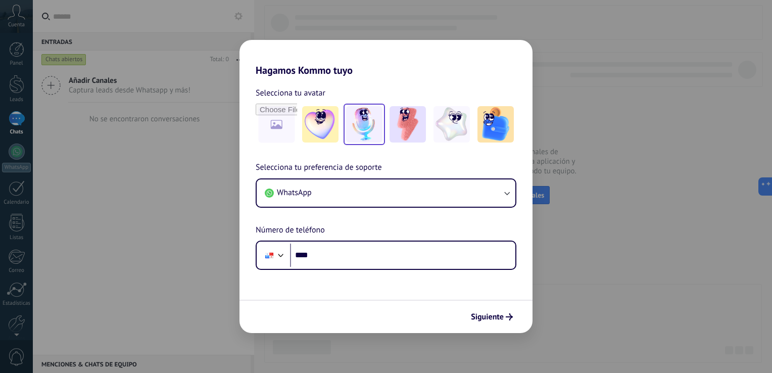
click at [373, 113] on img at bounding box center [364, 124] width 36 height 36
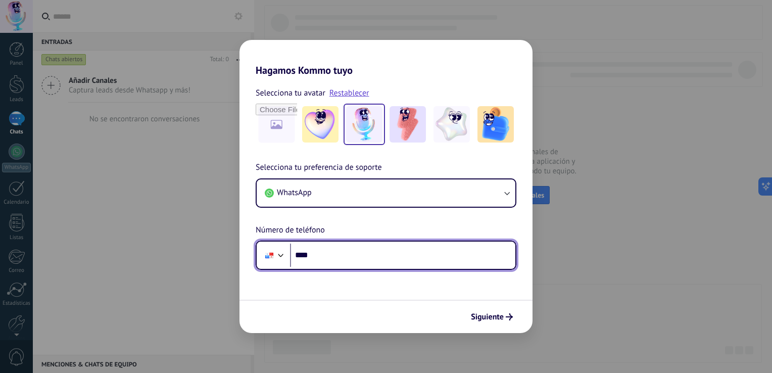
click at [365, 262] on input "****" at bounding box center [402, 255] width 225 height 23
type input "**********"
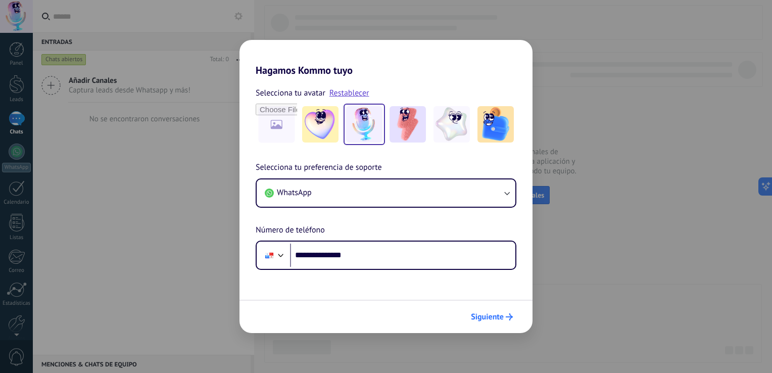
click at [500, 320] on span "Siguiente" at bounding box center [487, 316] width 33 height 7
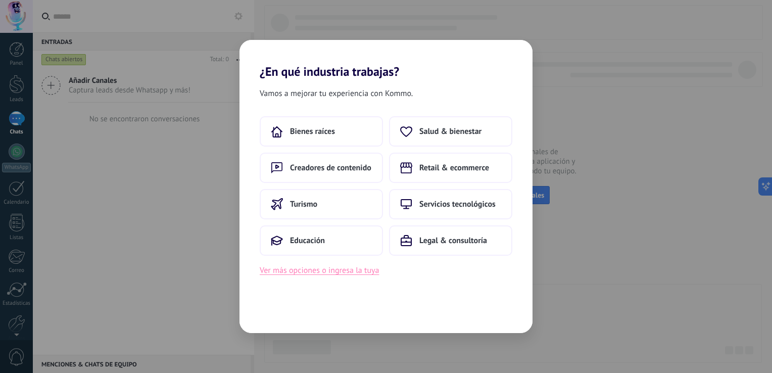
click at [349, 271] on button "Ver más opciones o ingresa la tuya" at bounding box center [319, 270] width 119 height 13
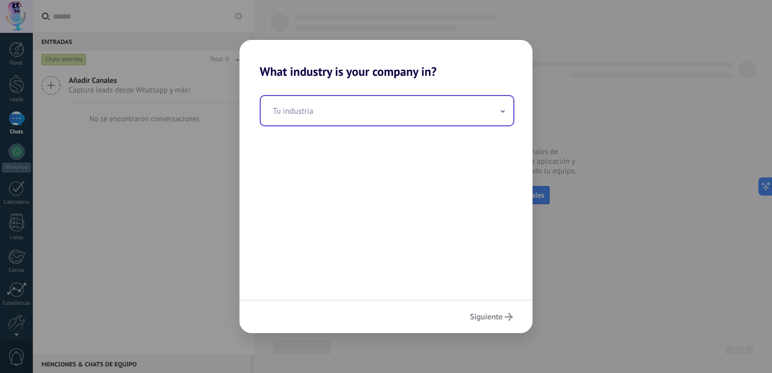
click at [342, 100] on input "text" at bounding box center [387, 110] width 253 height 29
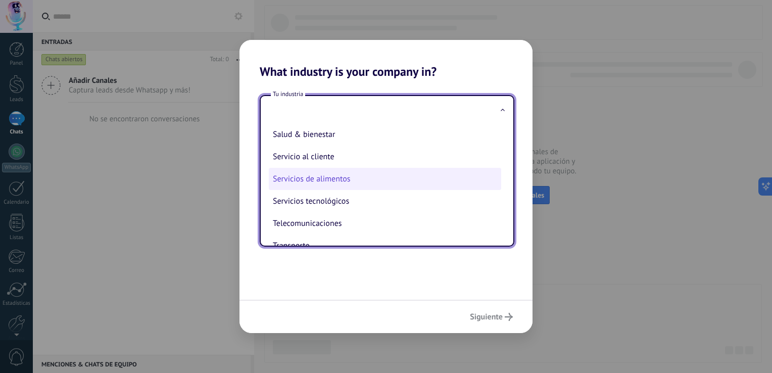
scroll to position [224, 0]
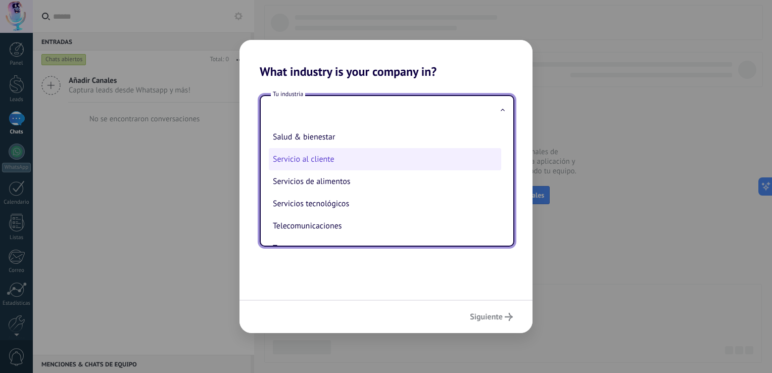
click at [346, 168] on li "Servicio al cliente" at bounding box center [385, 159] width 233 height 22
type input "**********"
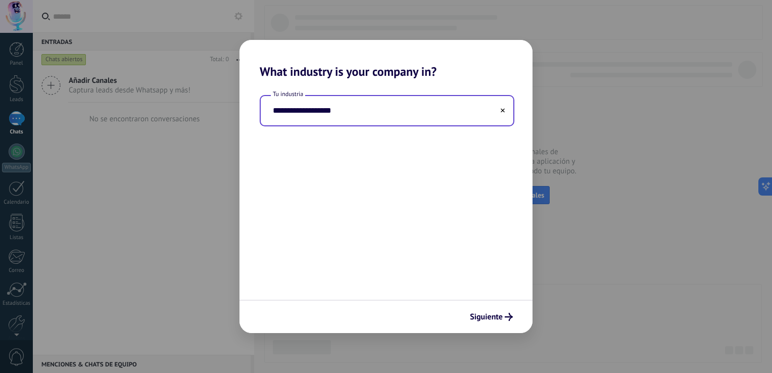
click at [490, 306] on div "Siguiente" at bounding box center [386, 316] width 293 height 33
click at [482, 313] on button "Siguiente" at bounding box center [492, 316] width 52 height 17
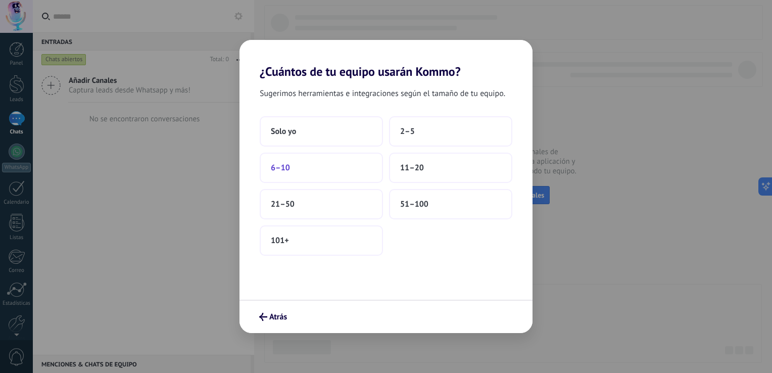
click at [344, 172] on button "6–10" at bounding box center [321, 168] width 123 height 30
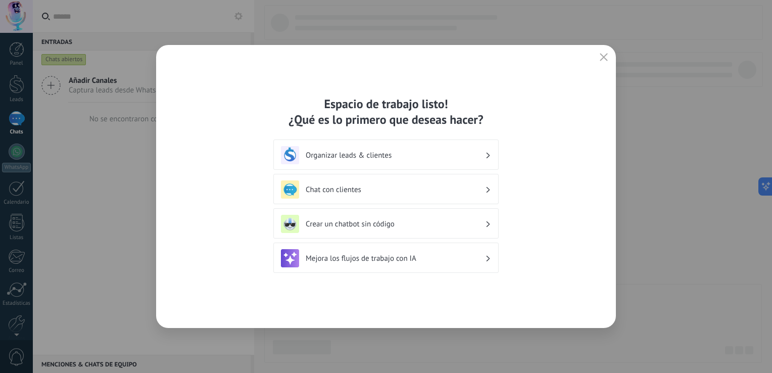
click at [372, 151] on h3 "Organizar leads & clientes" at bounding box center [395, 156] width 179 height 10
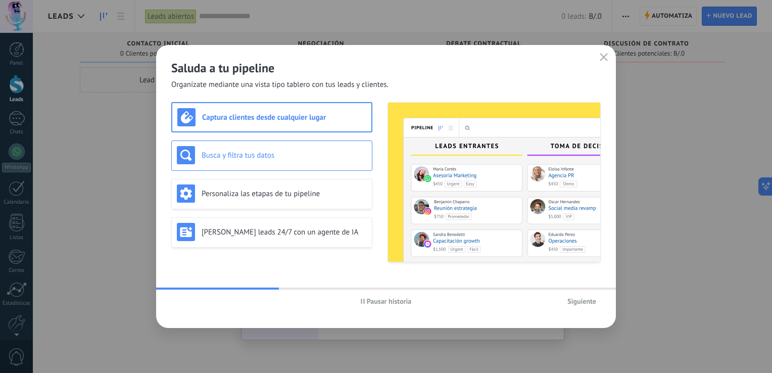
click at [277, 164] on div "Busca y filtra tus datos" at bounding box center [271, 156] width 201 height 30
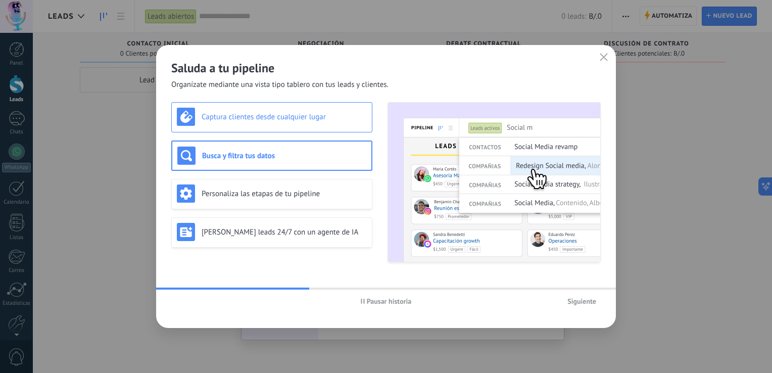
click at [281, 128] on div "Captura clientes desde cualquier lugar" at bounding box center [271, 117] width 201 height 30
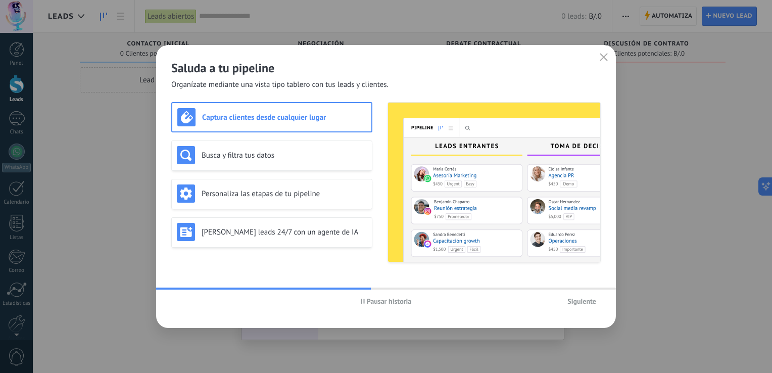
click at [588, 310] on div "Pausar historia Siguiente" at bounding box center [386, 301] width 460 height 23
click at [584, 305] on span "Siguiente" at bounding box center [582, 301] width 29 height 7
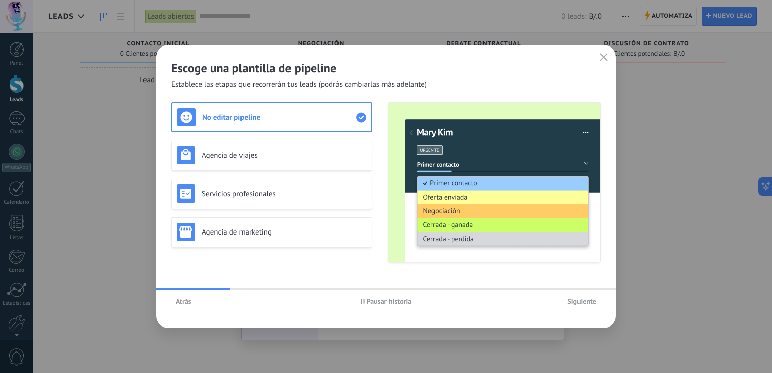
click at [582, 306] on button "Siguiente" at bounding box center [582, 301] width 38 height 15
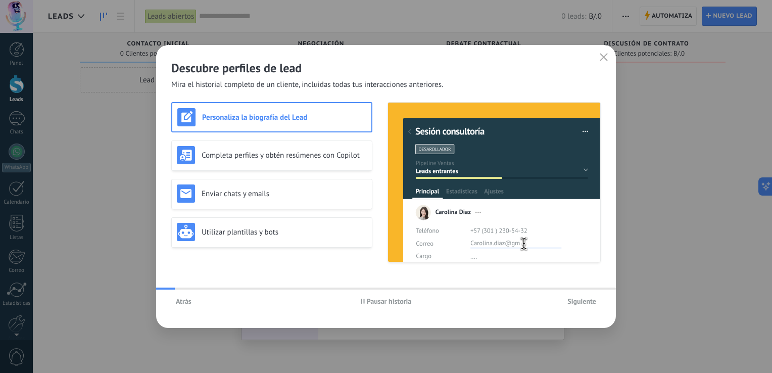
click at [582, 308] on button "Siguiente" at bounding box center [582, 301] width 38 height 15
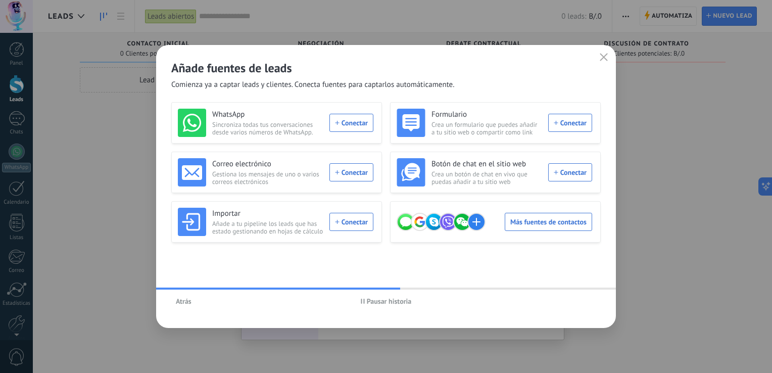
click at [410, 304] on span "Pausar historia" at bounding box center [389, 301] width 45 height 7
click at [604, 60] on icon "button" at bounding box center [604, 57] width 8 height 8
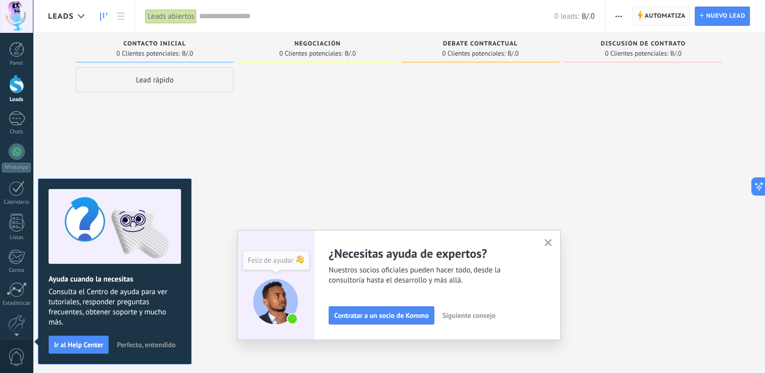
click at [673, 15] on span "Automatiza" at bounding box center [664, 16] width 41 height 18
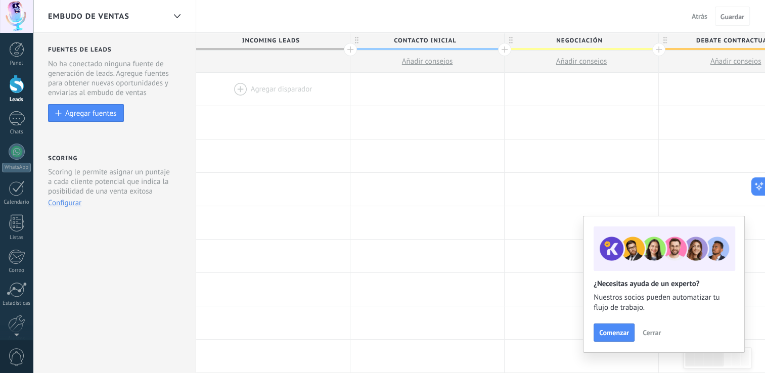
click at [20, 11] on div at bounding box center [16, 16] width 33 height 33
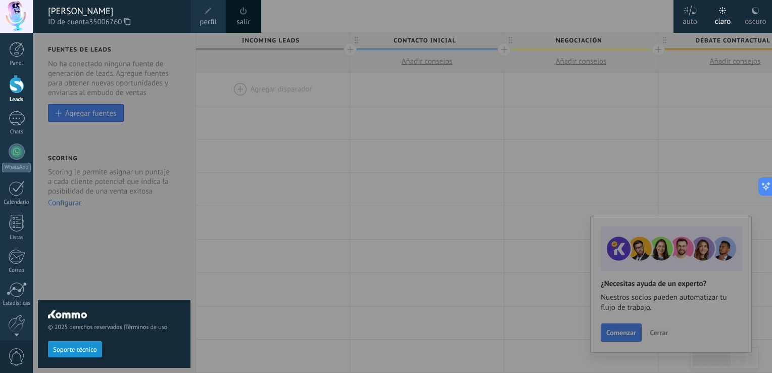
click at [250, 18] on link "salir" at bounding box center [244, 22] width 14 height 11
